Goal: Information Seeking & Learning: Compare options

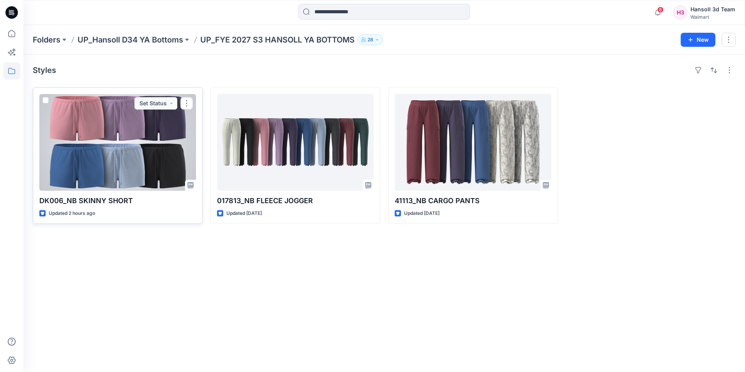
click at [122, 165] on div at bounding box center [117, 142] width 157 height 97
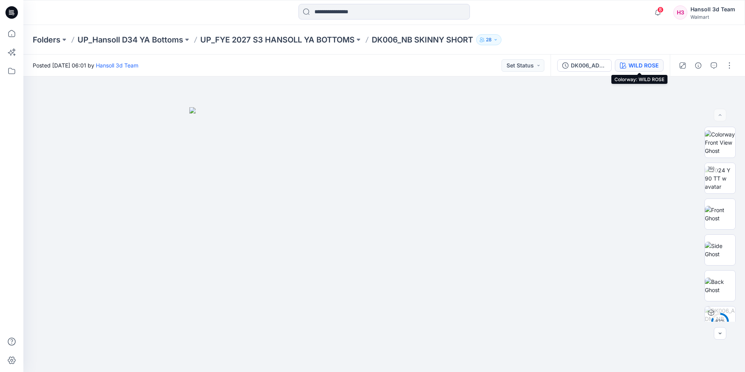
click at [546, 64] on div "WILD ROSE" at bounding box center [644, 65] width 30 height 9
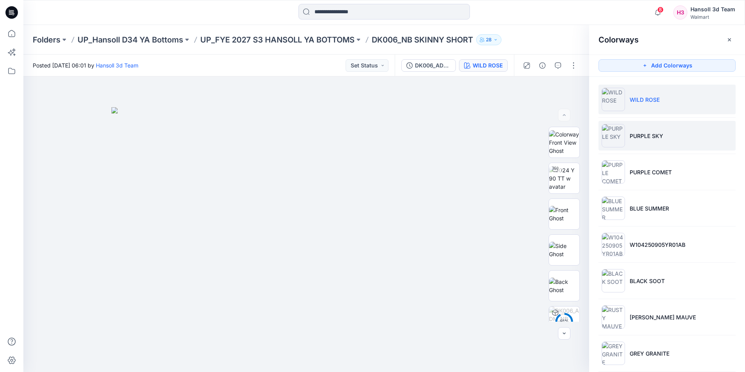
click at [546, 134] on p "PURPLE SKY" at bounding box center [647, 136] width 34 height 8
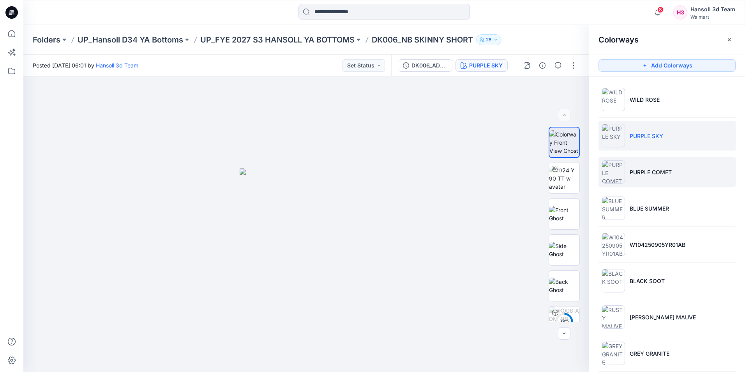
click at [546, 168] on p "PURPLE COMET" at bounding box center [651, 172] width 42 height 8
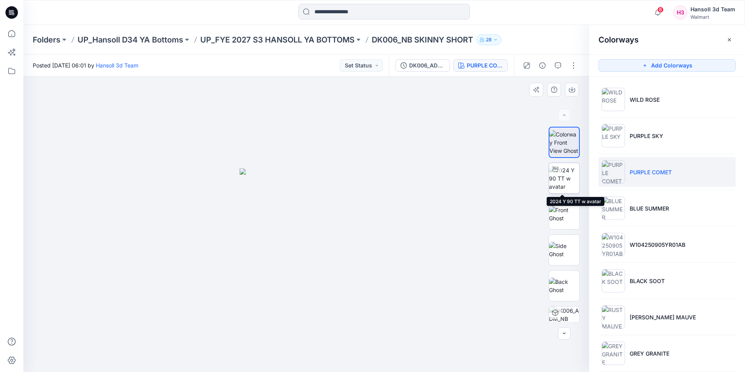
click at [546, 183] on img at bounding box center [564, 178] width 30 height 25
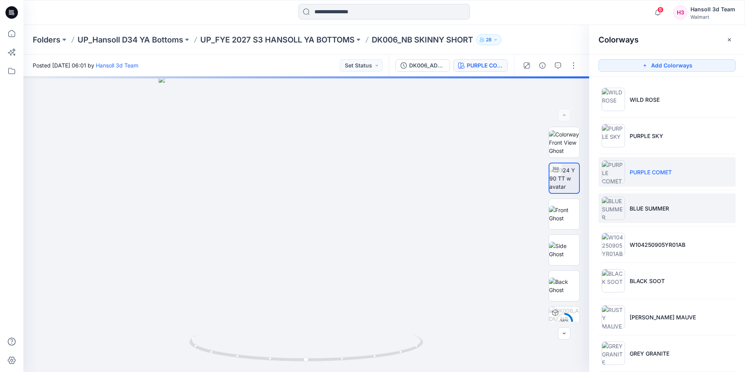
click at [546, 204] on p "BLUE SUMMER" at bounding box center [649, 208] width 39 height 8
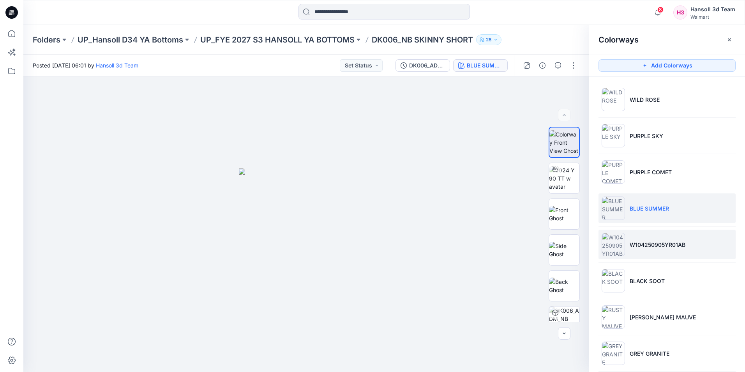
click at [546, 240] on p "W104250905YR01AB" at bounding box center [658, 244] width 56 height 8
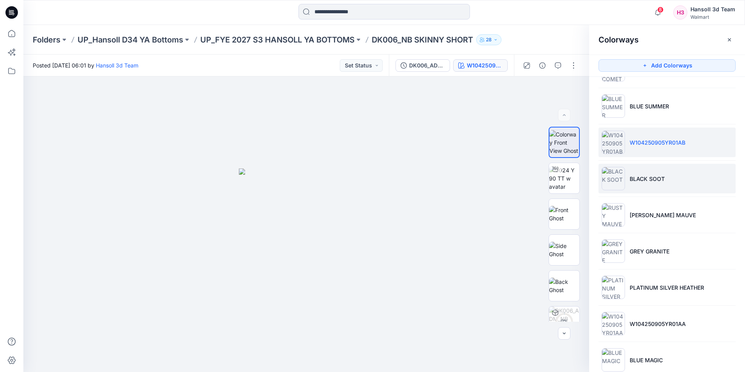
scroll to position [119, 0]
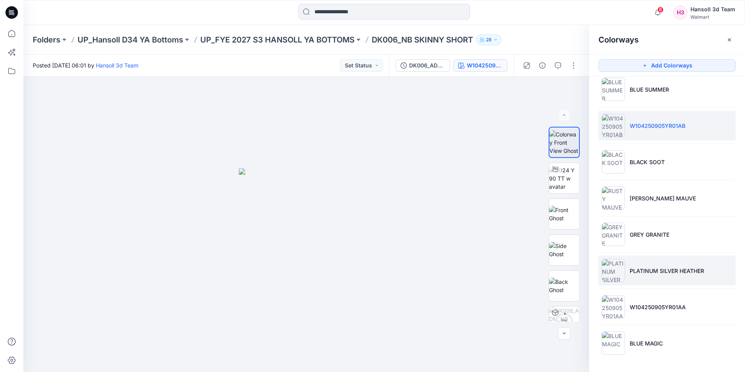
click at [546, 281] on li "PLATINUM SILVER HEATHER" at bounding box center [667, 271] width 137 height 30
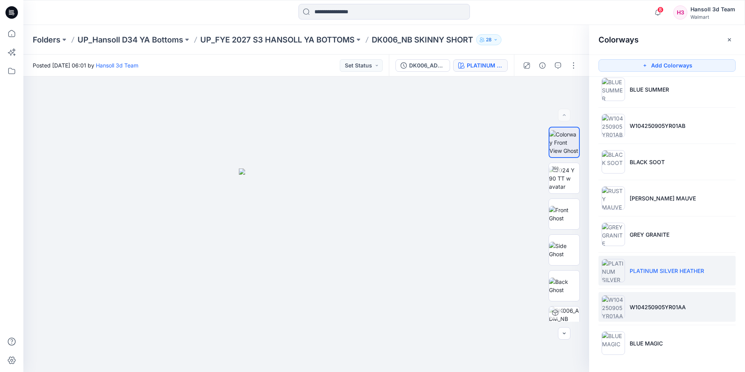
click at [546, 307] on li "W104250905YR01AA" at bounding box center [667, 307] width 137 height 30
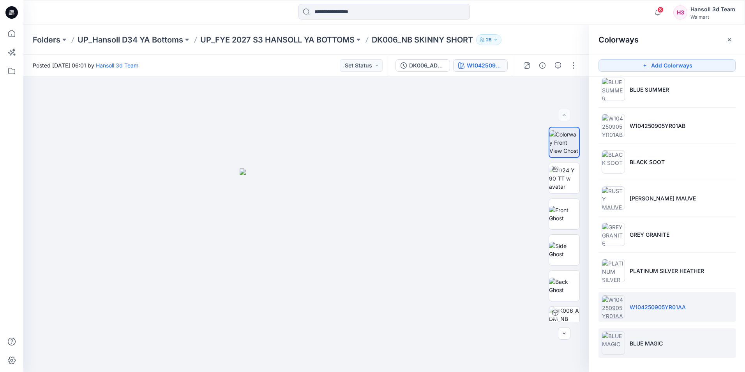
click at [546, 307] on p "BLUE MAGIC" at bounding box center [646, 343] width 33 height 8
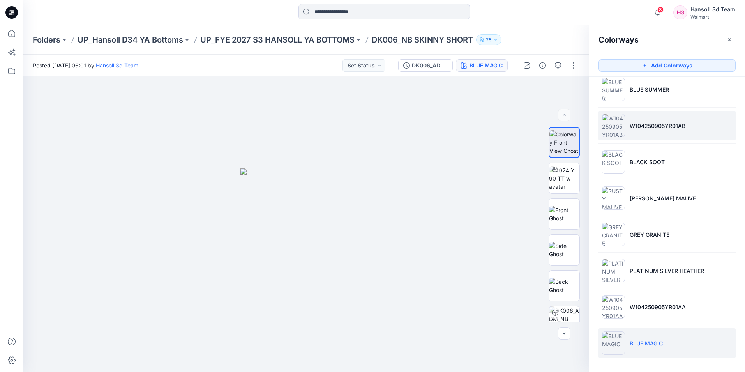
click at [546, 134] on li "W104250905YR01AB" at bounding box center [667, 126] width 137 height 30
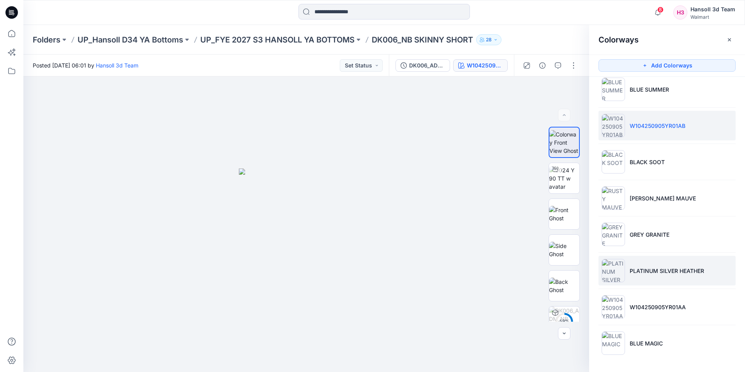
click at [546, 265] on li "PLATINUM SILVER HEATHER" at bounding box center [667, 271] width 137 height 30
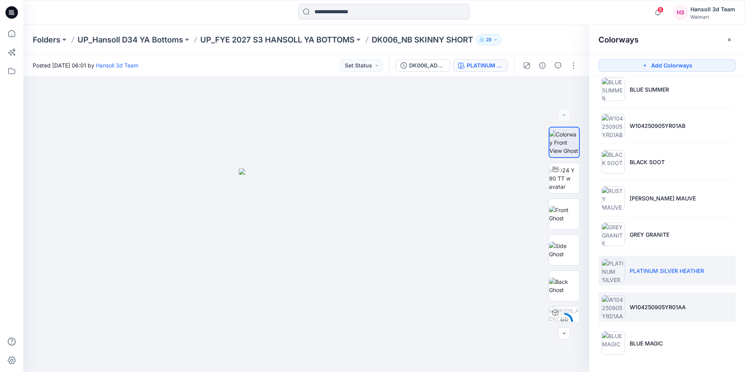
click at [546, 307] on p "W104250905YR01AA" at bounding box center [658, 307] width 56 height 8
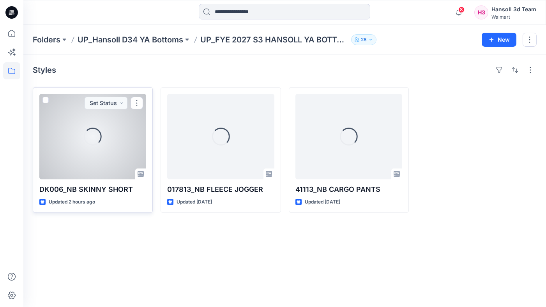
click at [104, 161] on div "Loading..." at bounding box center [92, 137] width 107 height 86
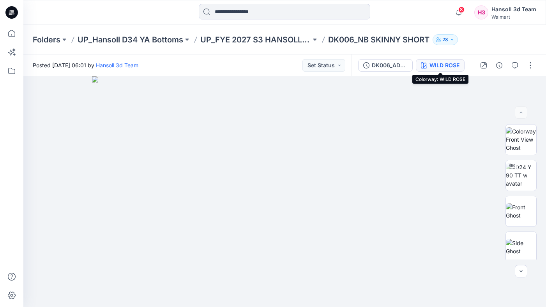
click at [434, 68] on div "WILD ROSE" at bounding box center [444, 65] width 30 height 9
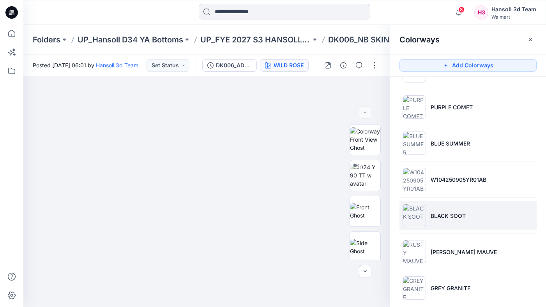
scroll to position [183, 0]
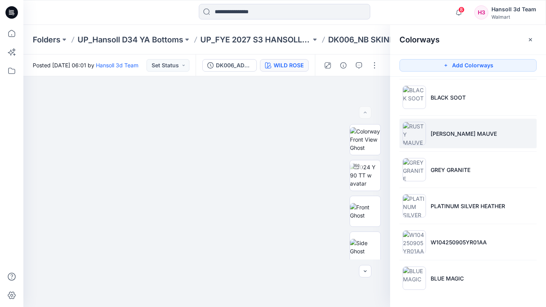
click at [443, 136] on p "[PERSON_NAME] MAUVE" at bounding box center [464, 134] width 66 height 8
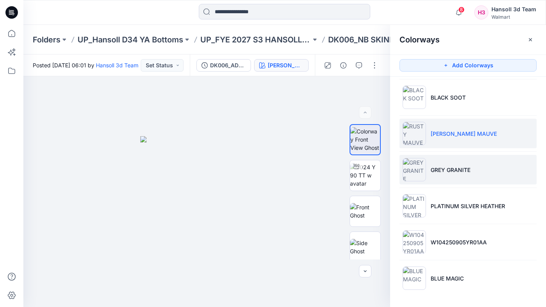
click at [446, 166] on p "GREY GRANITE" at bounding box center [451, 170] width 40 height 8
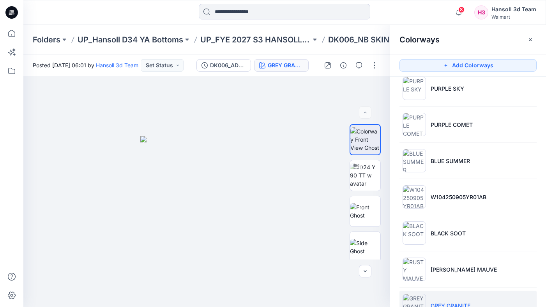
scroll to position [27, 0]
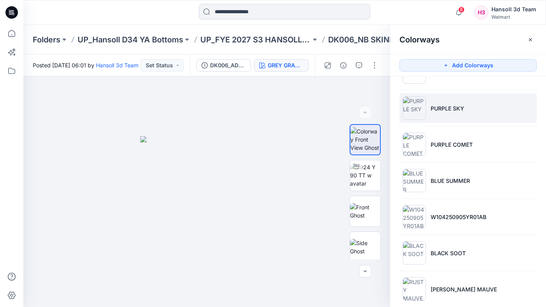
click at [448, 109] on p "PURPLE SKY" at bounding box center [448, 108] width 34 height 8
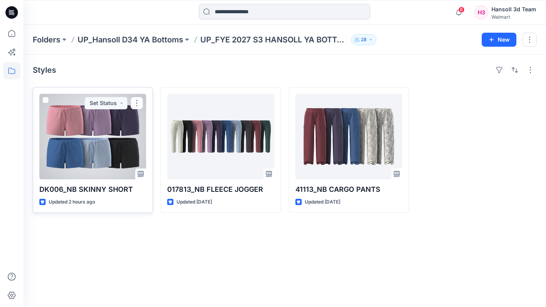
click at [104, 159] on div at bounding box center [92, 137] width 107 height 86
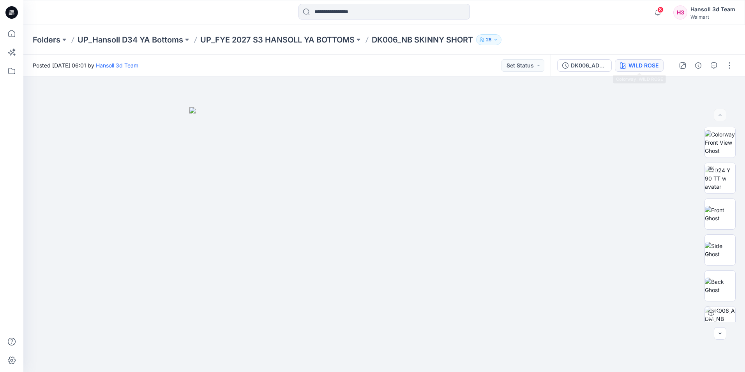
click at [546, 67] on div "WILD ROSE" at bounding box center [644, 65] width 30 height 9
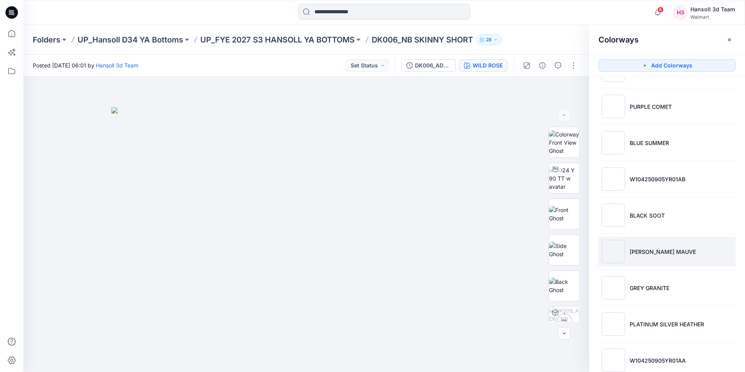
scroll to position [78, 0]
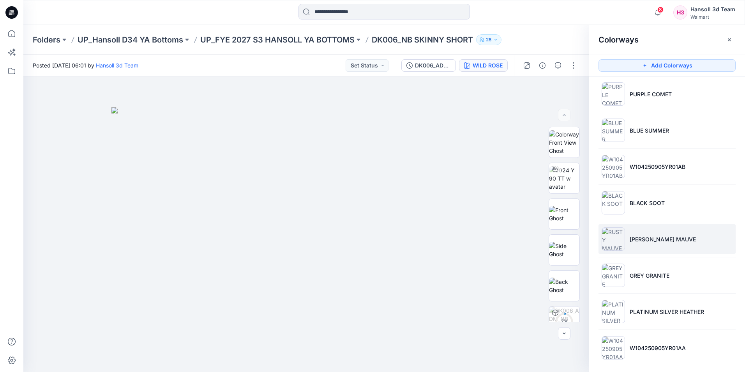
click at [546, 240] on p "[PERSON_NAME] MAUVE" at bounding box center [663, 239] width 66 height 8
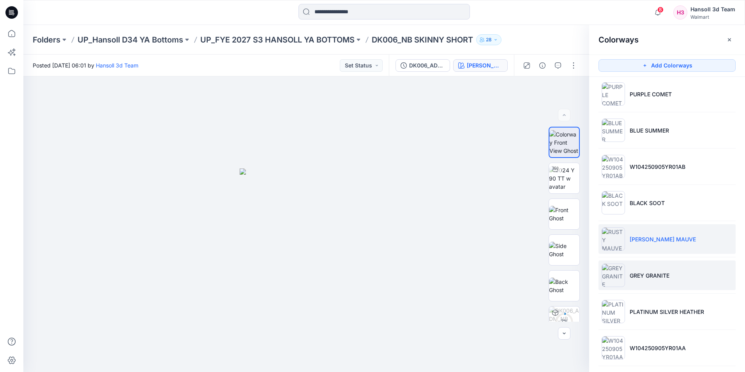
click at [546, 273] on p "GREY GRANITE" at bounding box center [650, 275] width 40 height 8
click at [546, 239] on p "[PERSON_NAME] MAUVE" at bounding box center [663, 239] width 66 height 8
